Goal: Task Accomplishment & Management: Use online tool/utility

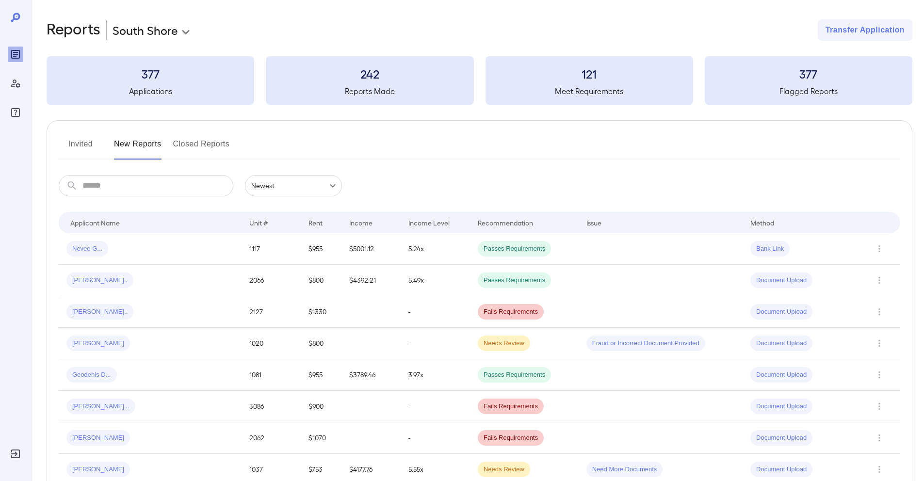
click at [77, 153] on button "Invited" at bounding box center [81, 147] width 44 height 23
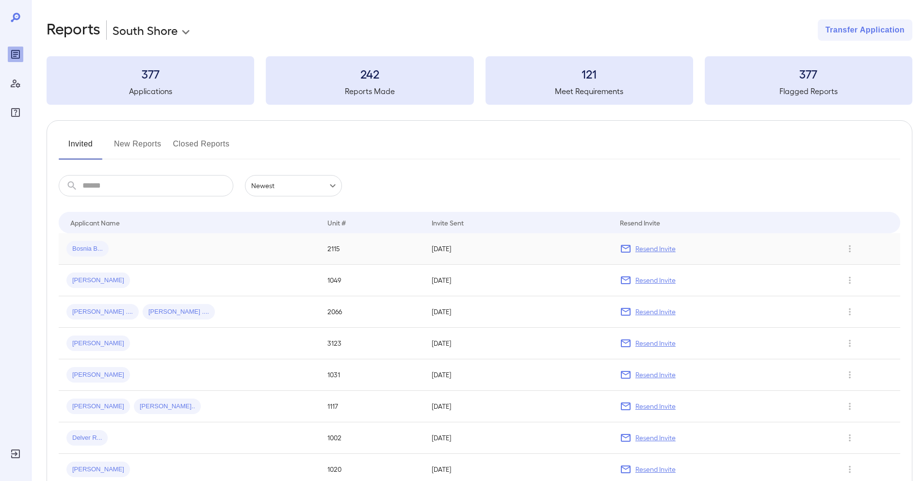
click at [128, 244] on div "Bosnia B..." at bounding box center [188, 249] width 245 height 16
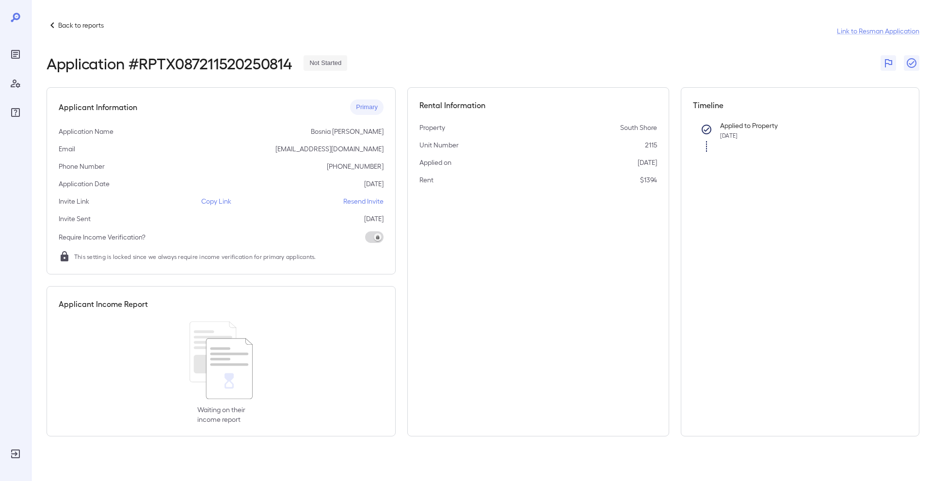
click at [210, 200] on p "Copy Link" at bounding box center [216, 201] width 30 height 10
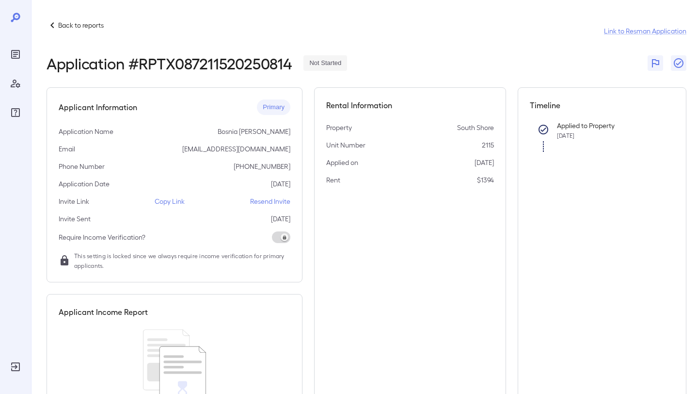
click at [163, 204] on p "Copy Link" at bounding box center [170, 201] width 30 height 10
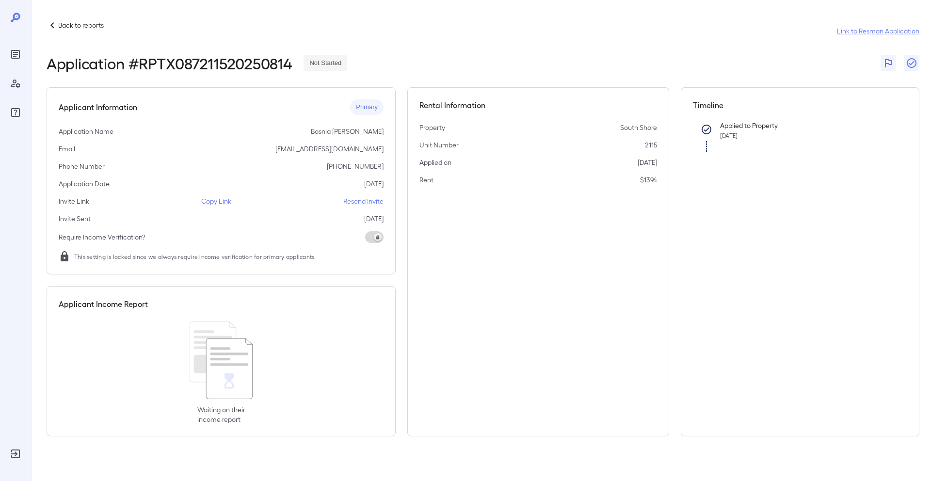
click at [19, 52] on icon "Reports" at bounding box center [15, 54] width 9 height 9
